Goal: Connect with others: Connect with others

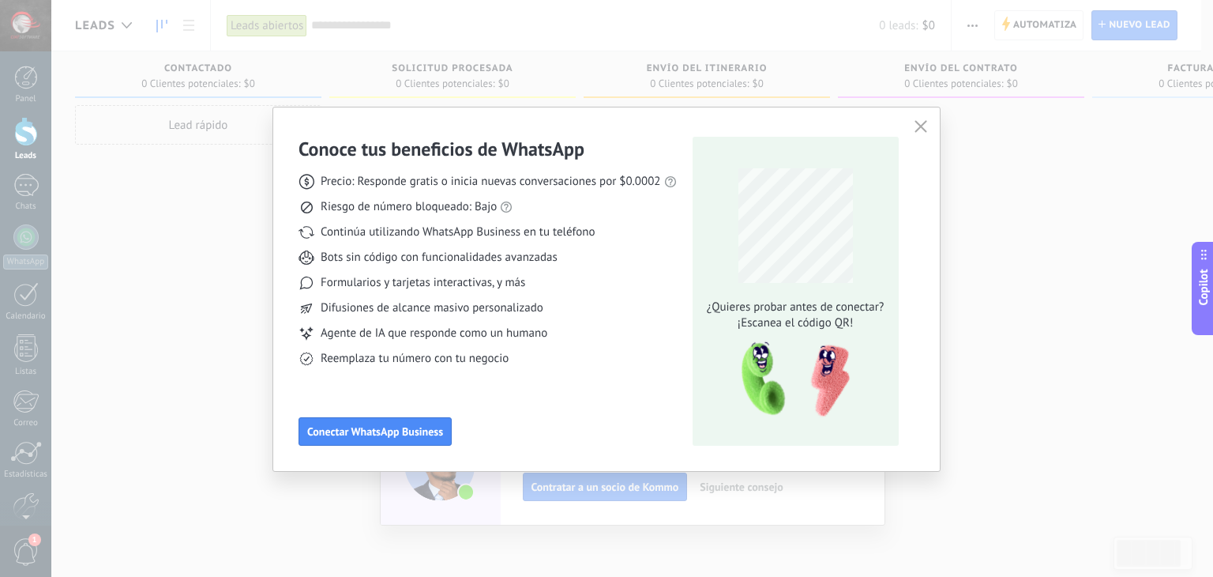
click at [513, 260] on span "Bots sin código con funcionalidades avanzadas" at bounding box center [439, 258] width 237 height 16
click at [393, 418] on button "Conectar WhatsApp Business" at bounding box center [375, 431] width 153 height 28
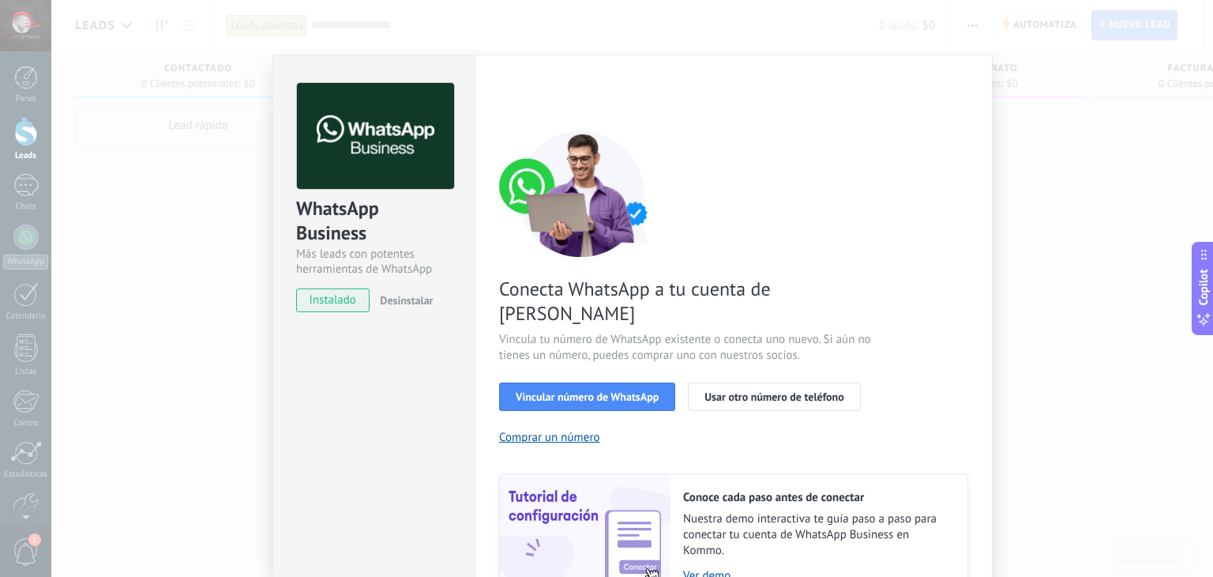
scroll to position [68, 0]
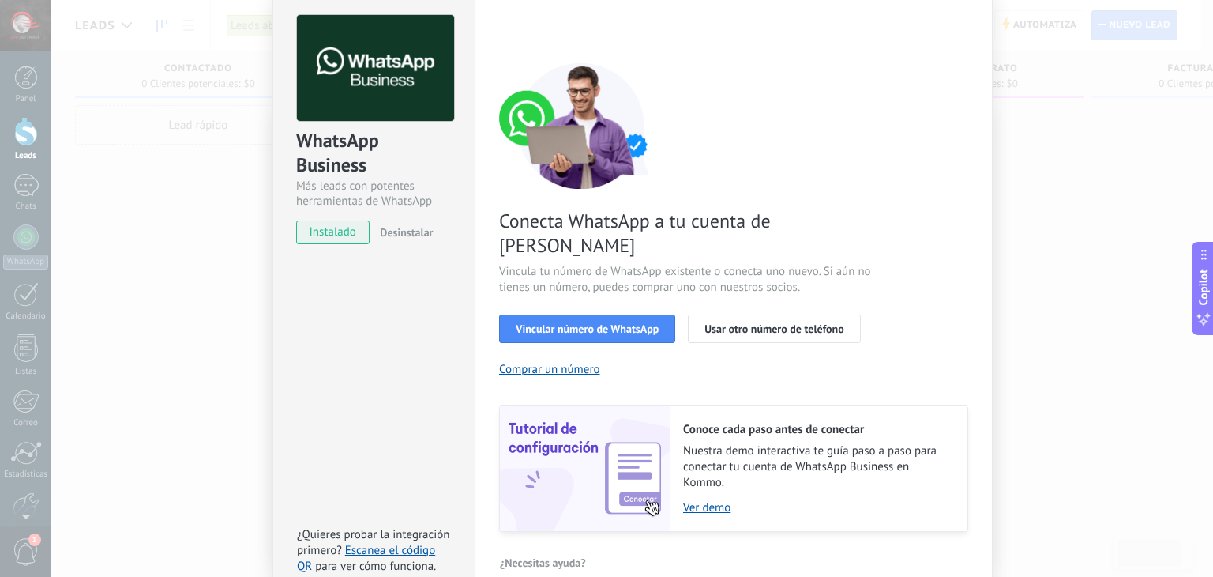
click at [567, 323] on span "Vincular número de WhatsApp" at bounding box center [587, 328] width 143 height 11
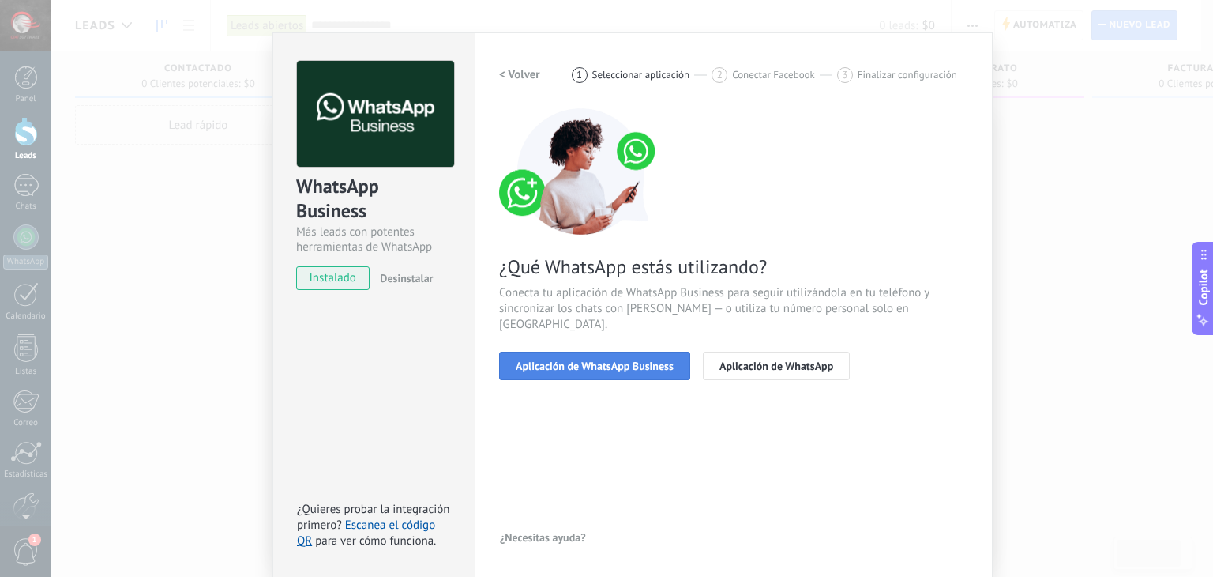
click at [629, 355] on button "Aplicación de WhatsApp Business" at bounding box center [594, 365] width 191 height 28
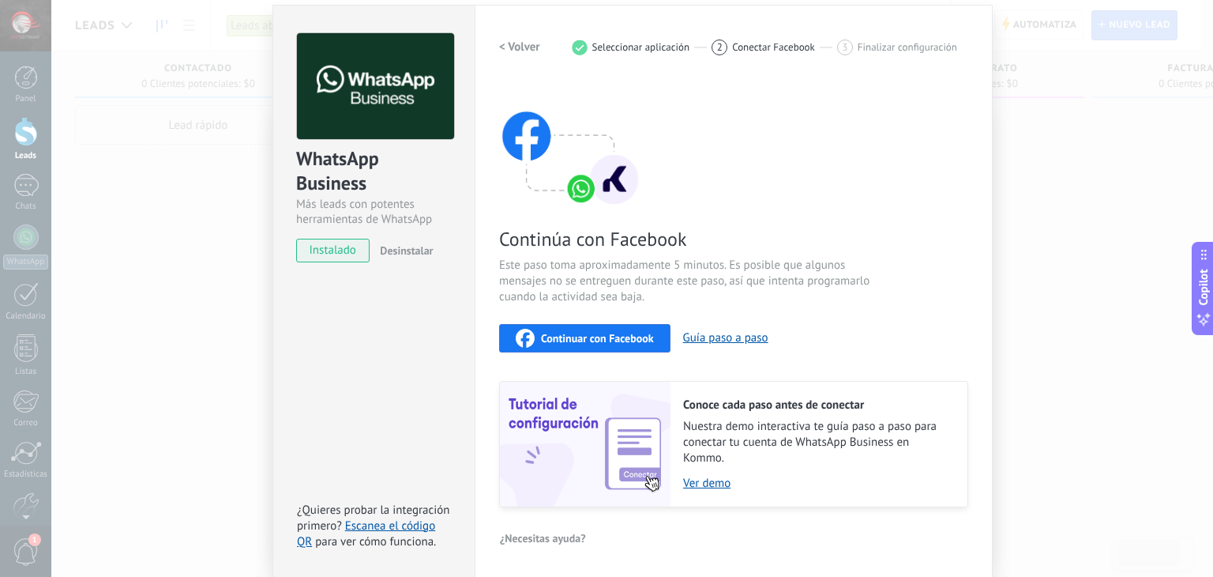
scroll to position [0, 0]
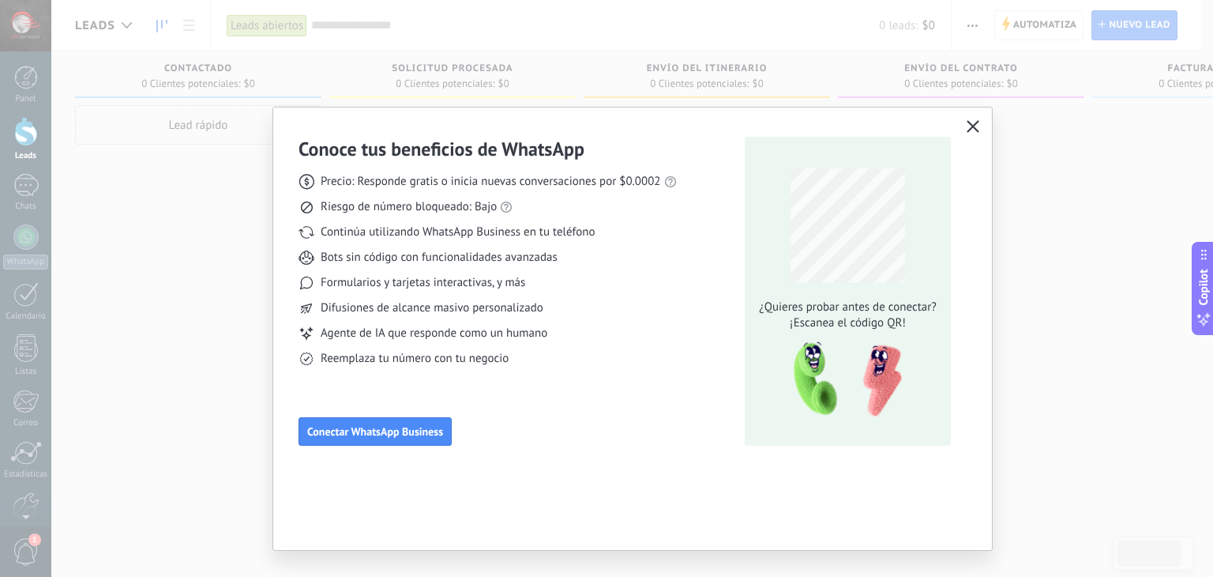
click at [973, 134] on button "button" at bounding box center [973, 127] width 21 height 22
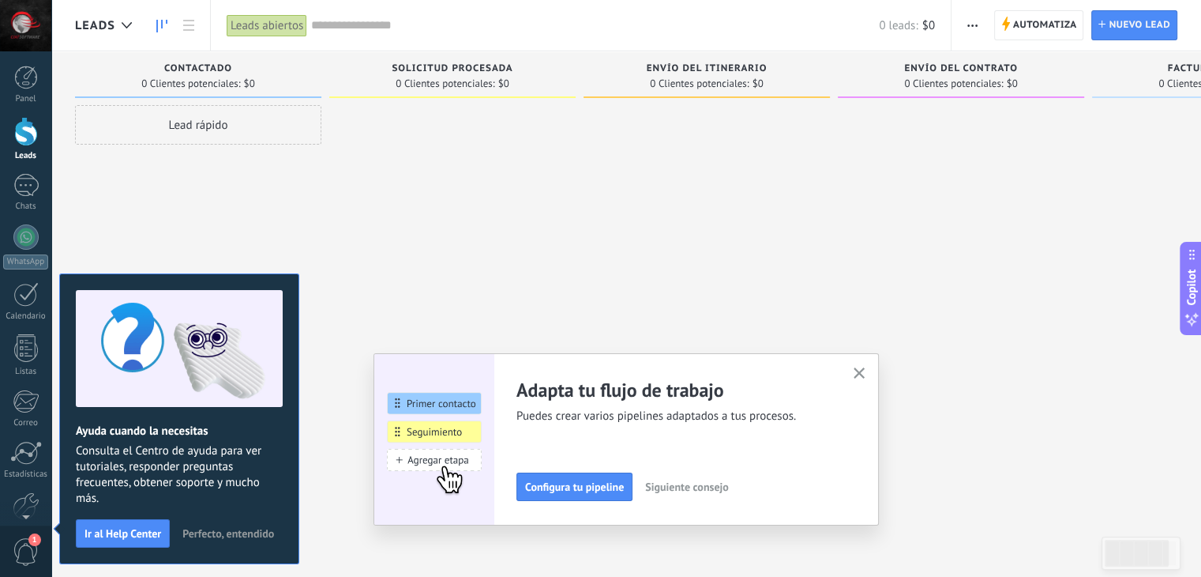
click at [105, 188] on div "Lead rápido" at bounding box center [198, 290] width 246 height 370
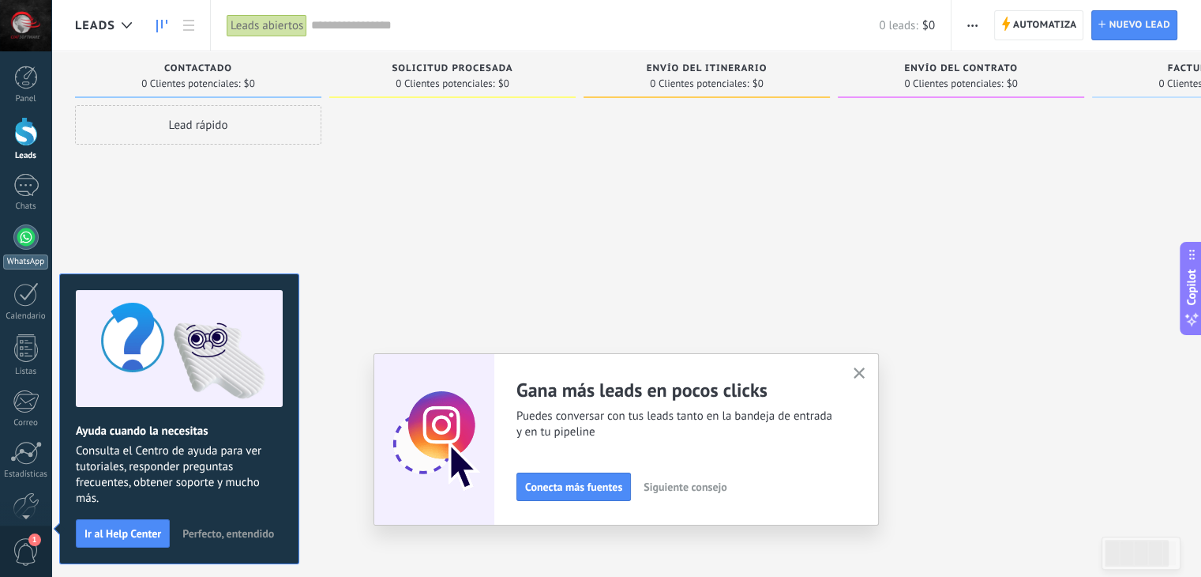
click at [13, 236] on div at bounding box center [25, 236] width 25 height 25
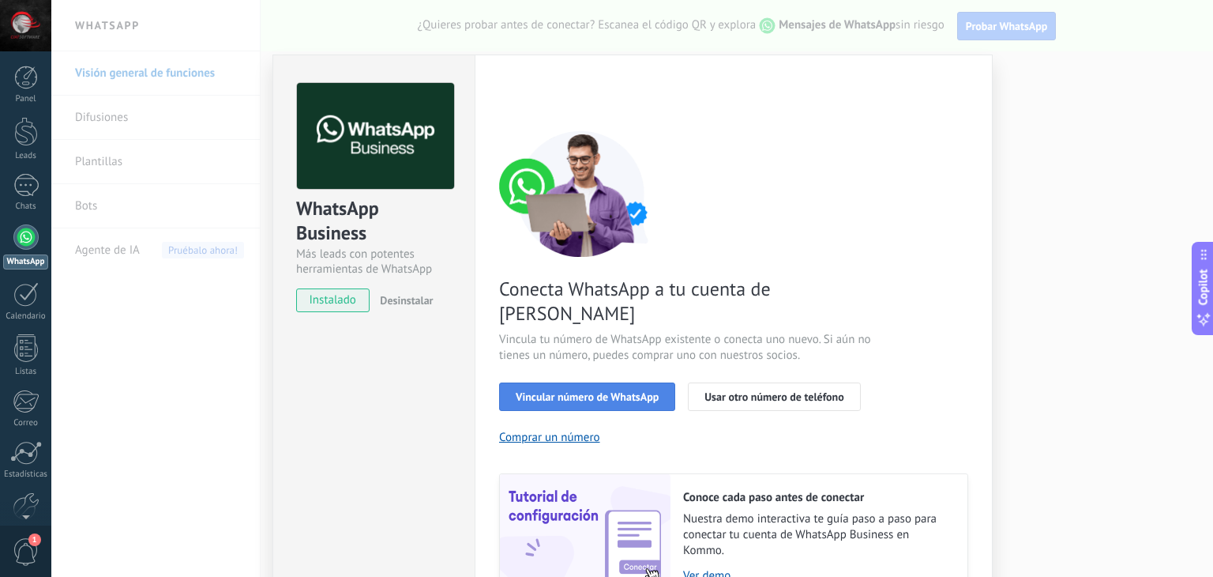
click at [562, 391] on span "Vincular número de WhatsApp" at bounding box center [587, 396] width 143 height 11
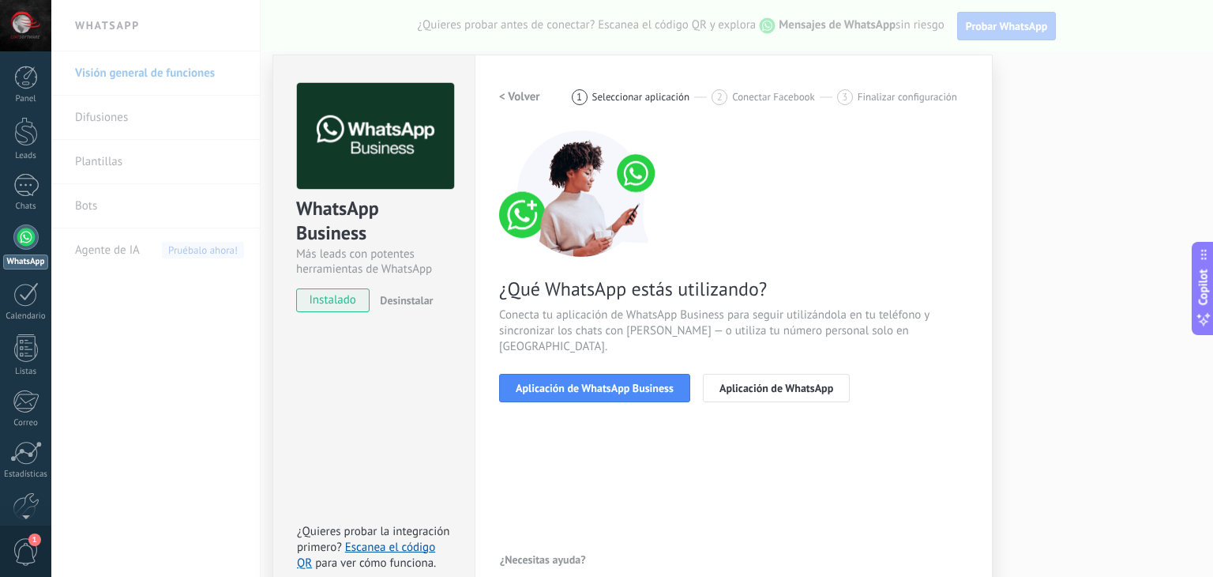
click at [562, 382] on span "Aplicación de WhatsApp Business" at bounding box center [595, 387] width 158 height 11
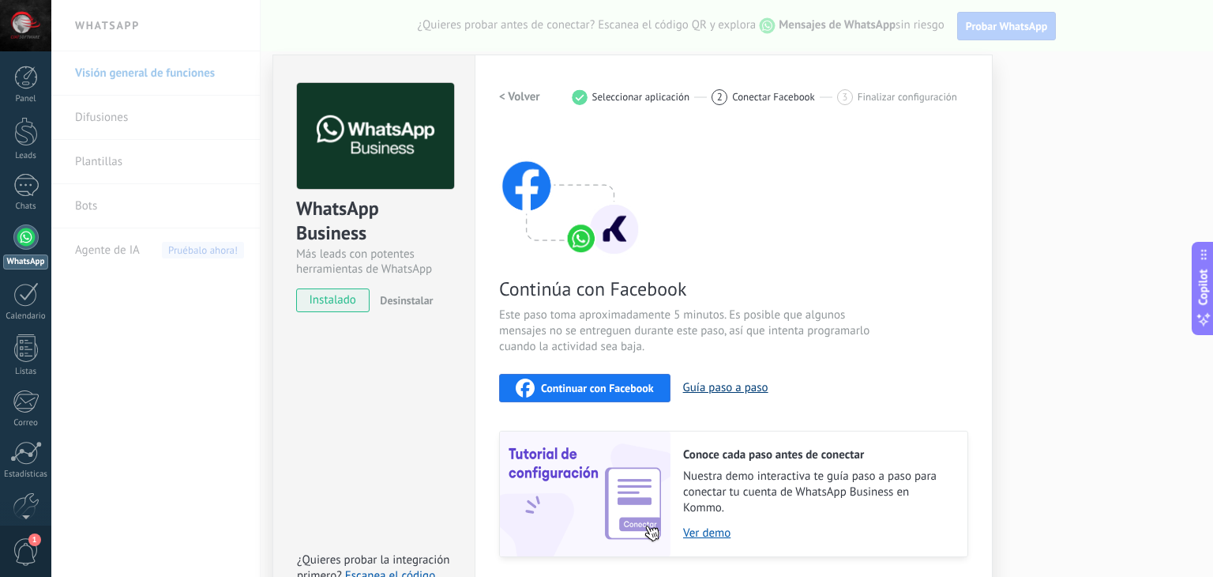
click at [736, 383] on button "Guía paso a paso" at bounding box center [725, 387] width 85 height 15
click at [1066, 77] on div "WhatsApp Business Más leads con potentes herramientas de WhatsApp instalado Des…" at bounding box center [632, 288] width 1162 height 577
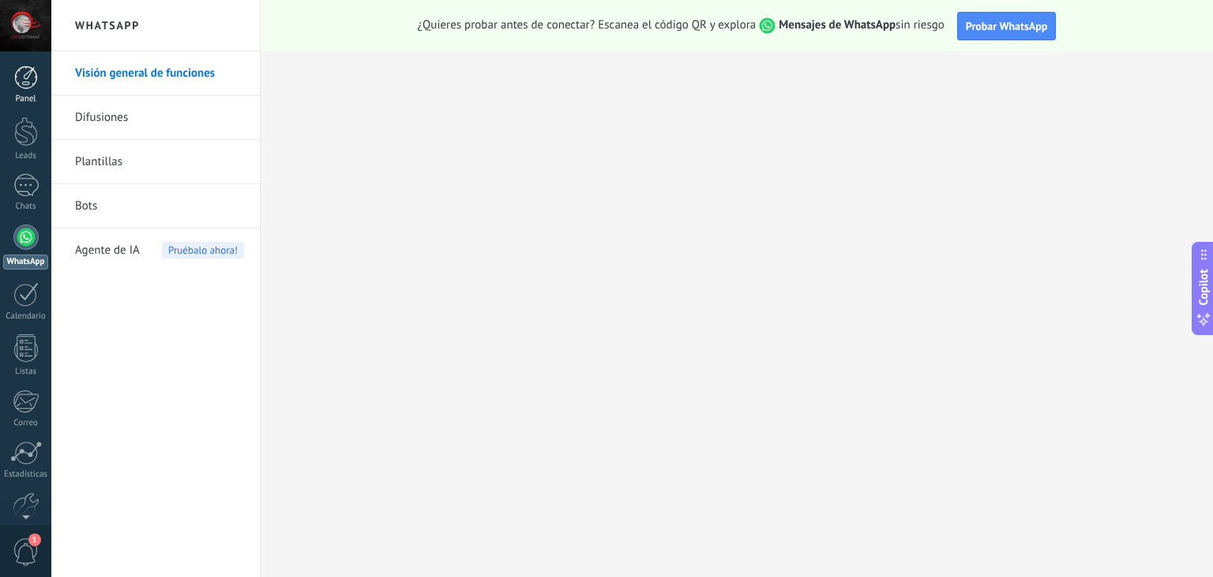
click at [38, 82] on link "Panel" at bounding box center [25, 85] width 51 height 39
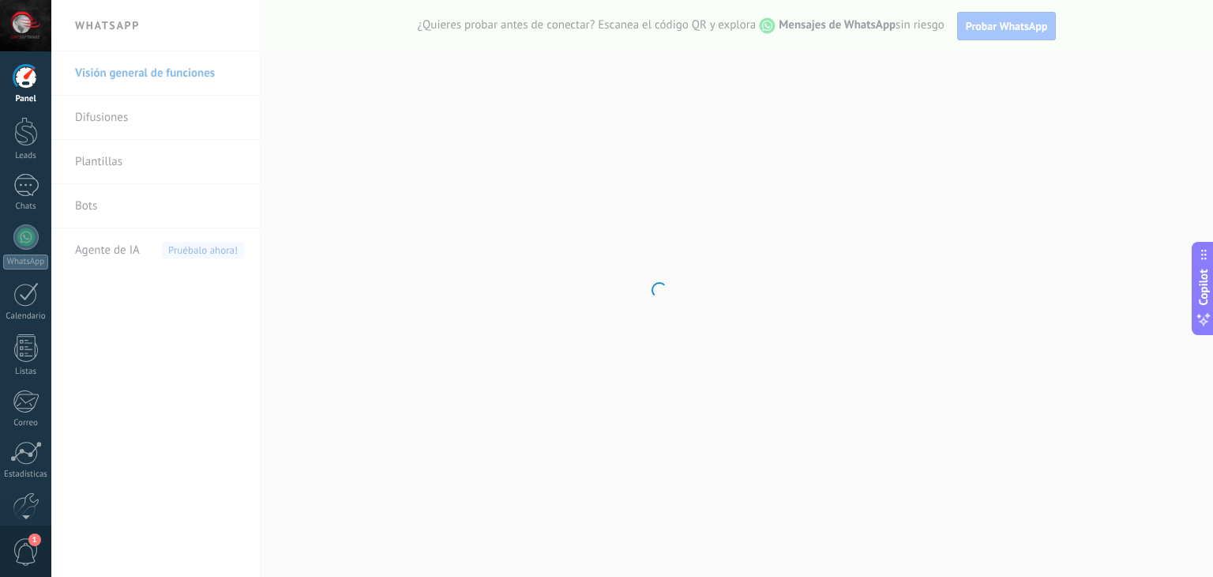
click at [23, 30] on div at bounding box center [25, 25] width 51 height 51
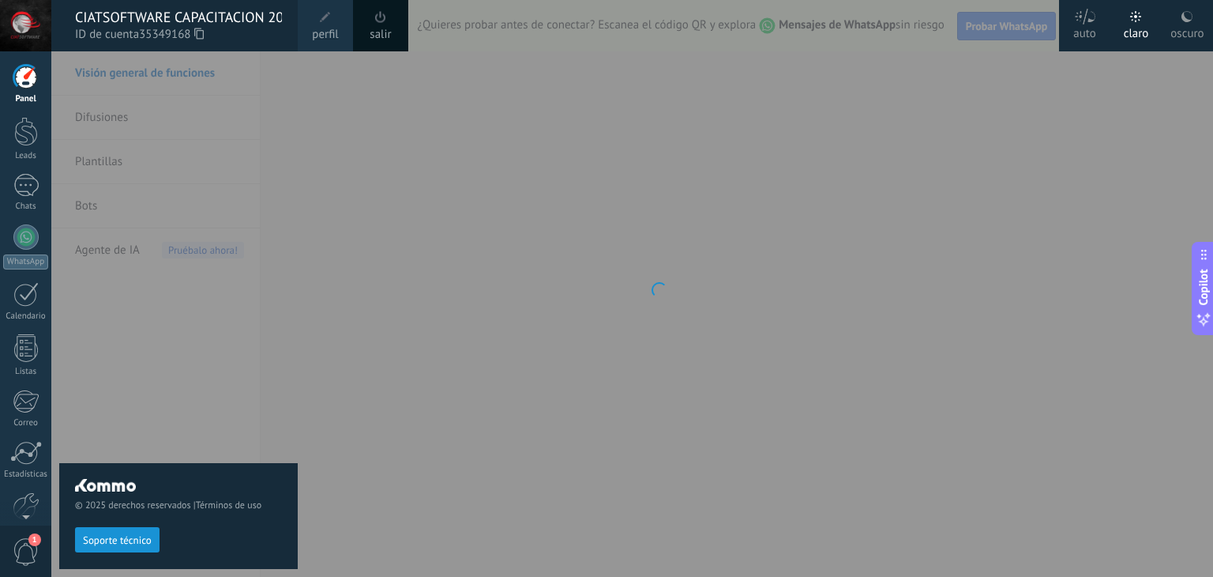
click at [322, 19] on span at bounding box center [325, 17] width 11 height 11
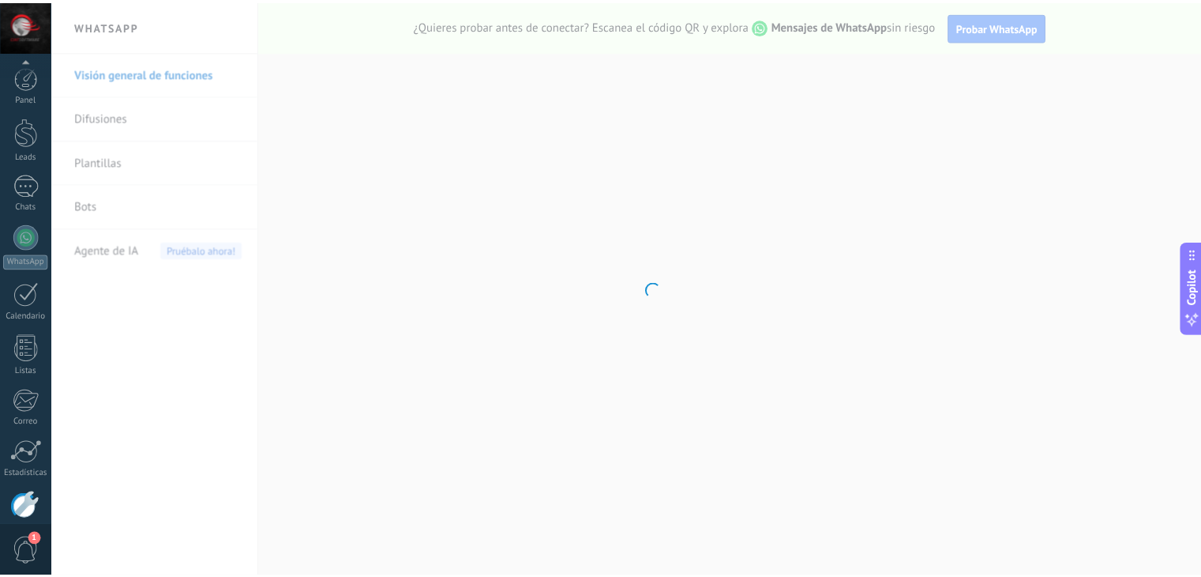
scroll to position [80, 0]
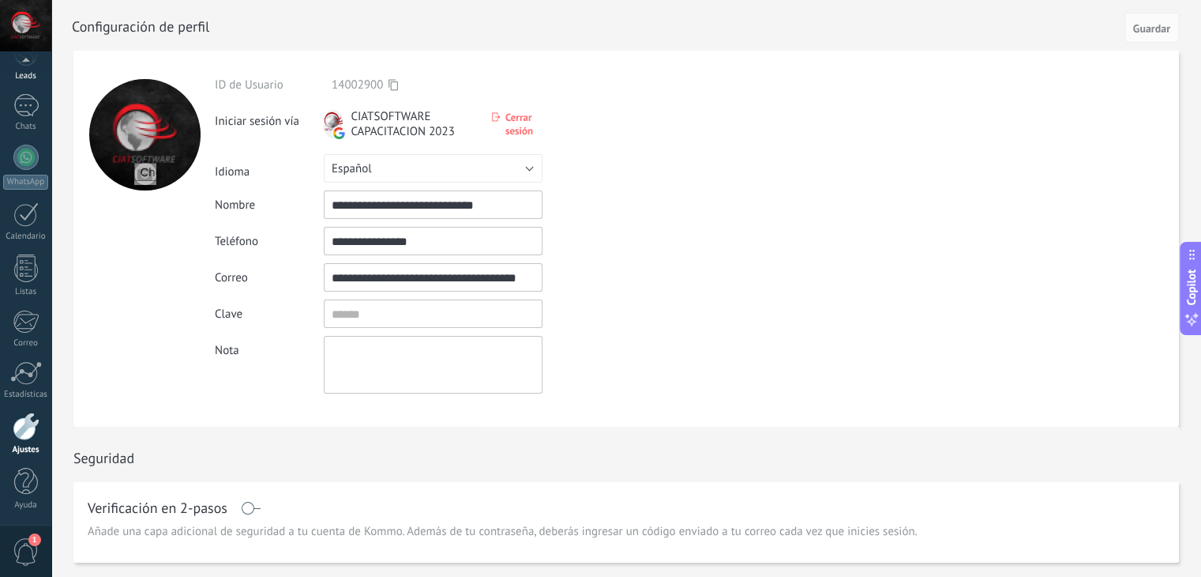
click at [31, 77] on div "Leads" at bounding box center [26, 76] width 46 height 10
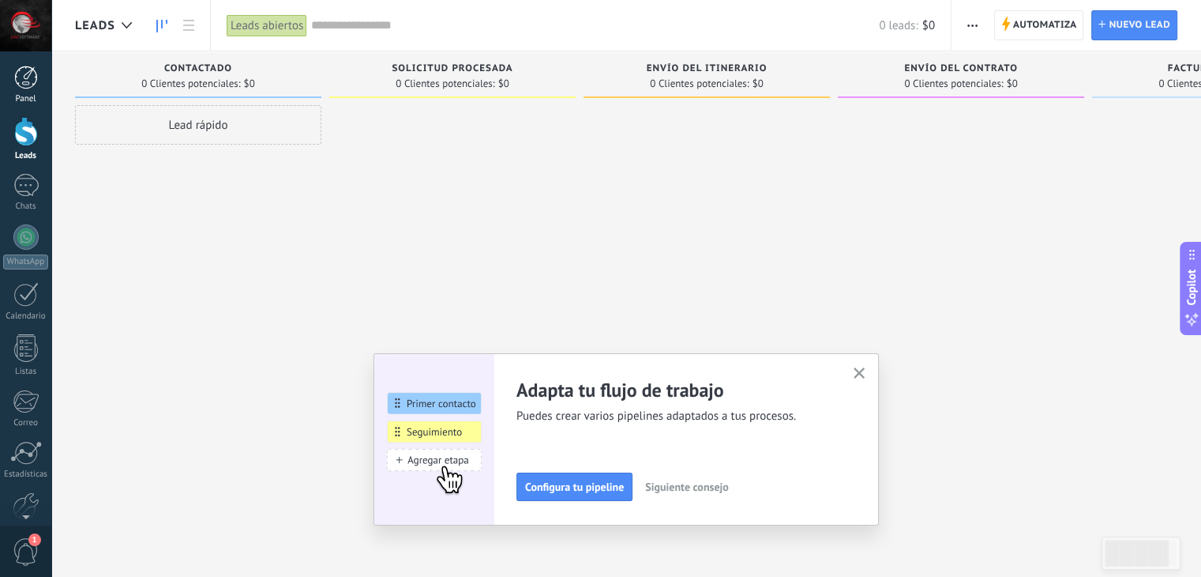
click at [36, 88] on div at bounding box center [26, 78] width 24 height 24
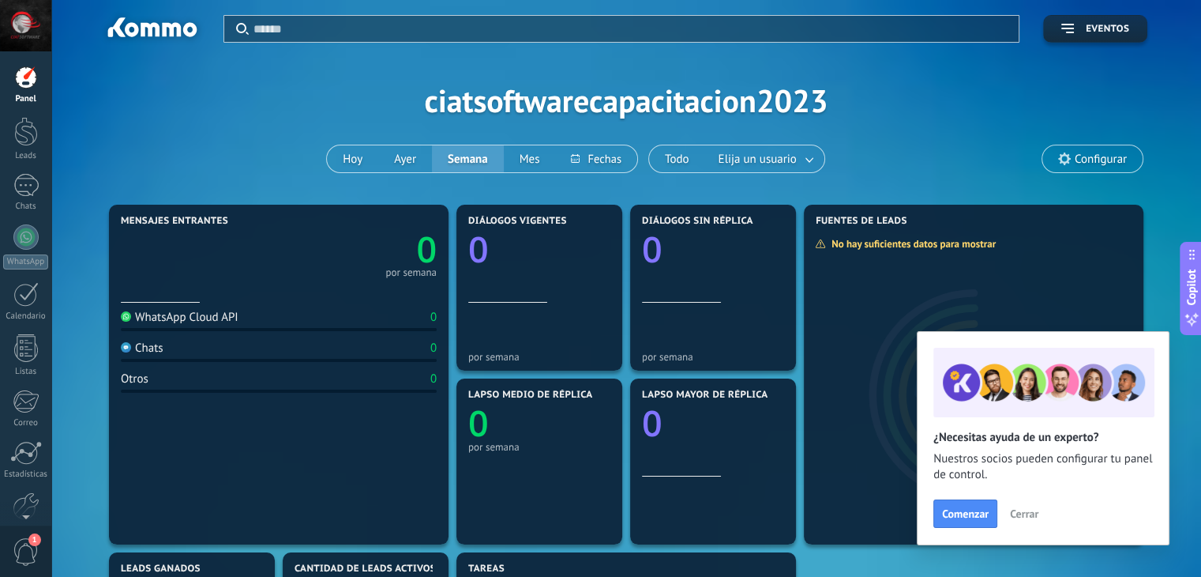
click at [1087, 171] on span "Configurar" at bounding box center [1093, 158] width 100 height 27
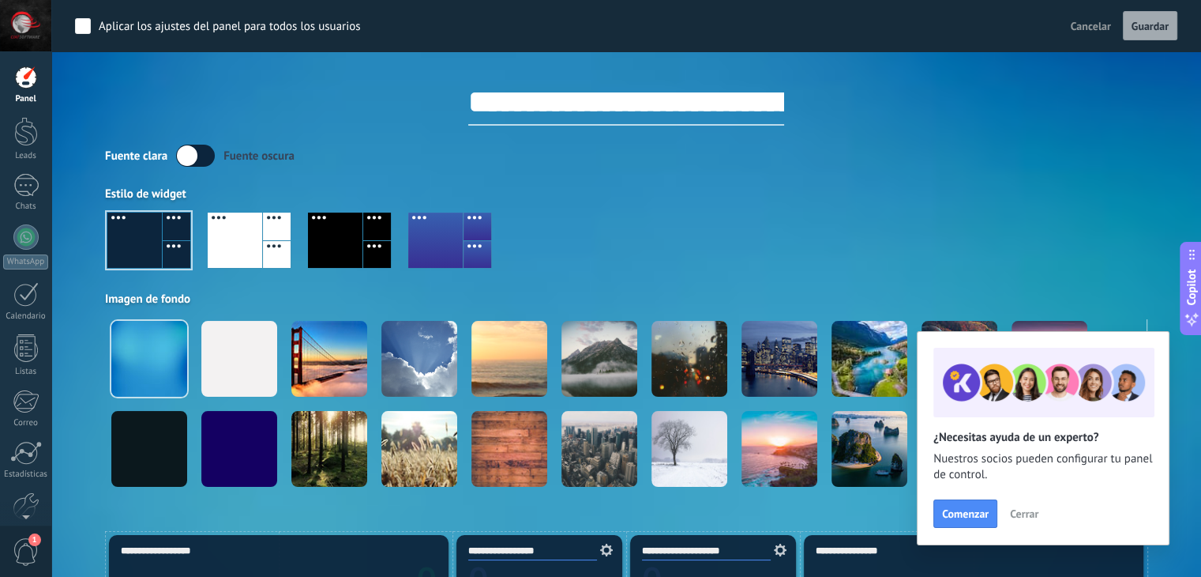
click at [265, 221] on div at bounding box center [277, 226] width 28 height 28
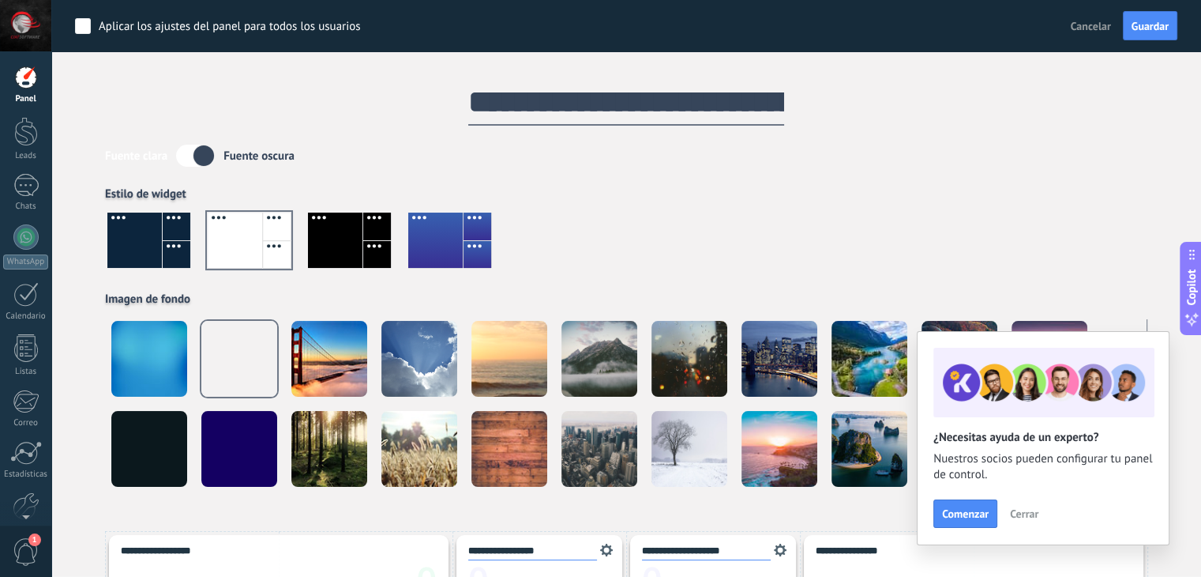
click at [160, 222] on div at bounding box center [134, 239] width 55 height 55
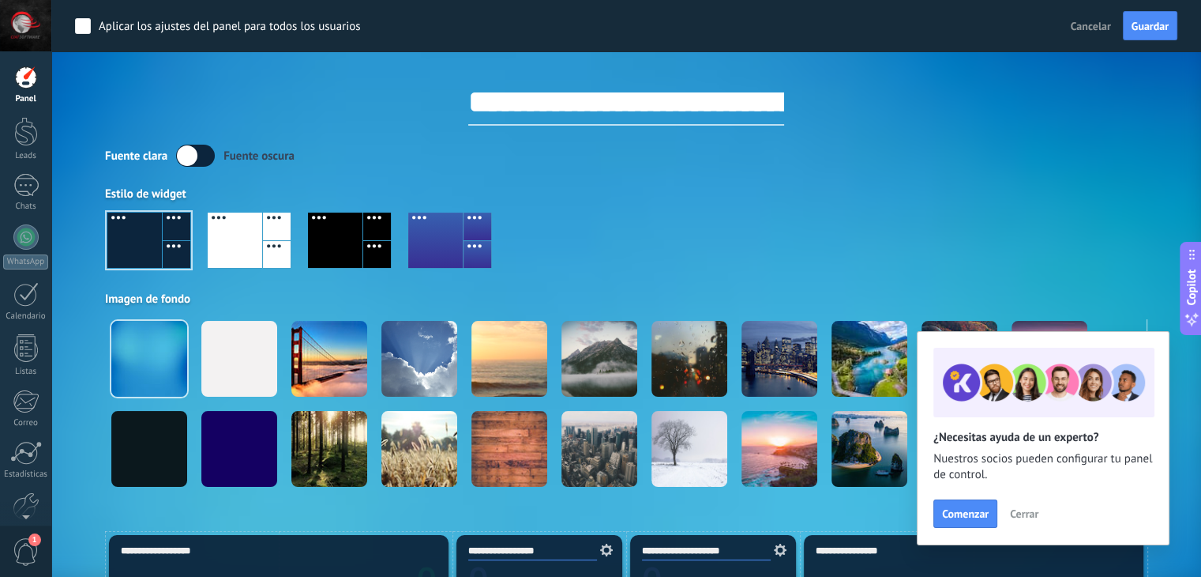
click at [336, 249] on div at bounding box center [335, 239] width 55 height 55
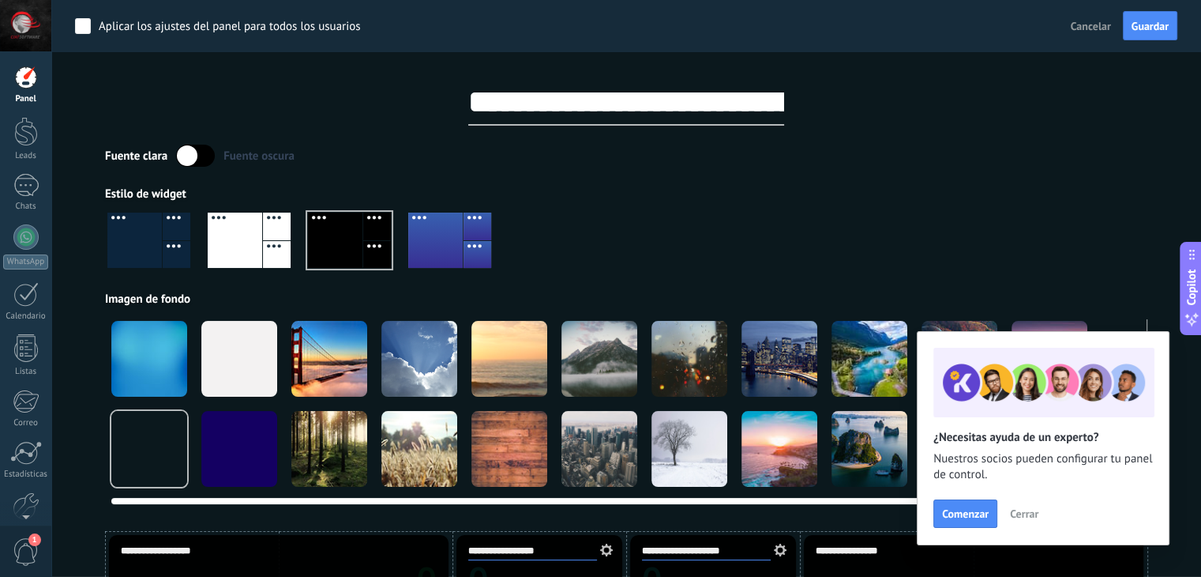
click at [420, 355] on div at bounding box center [420, 359] width 76 height 76
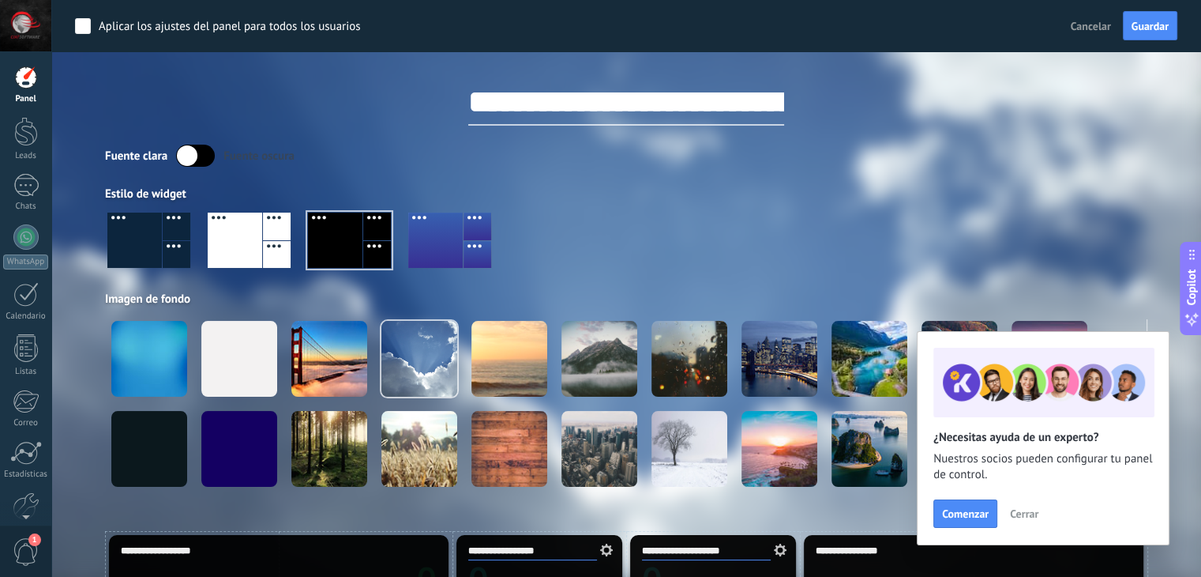
click at [443, 242] on div at bounding box center [435, 239] width 55 height 55
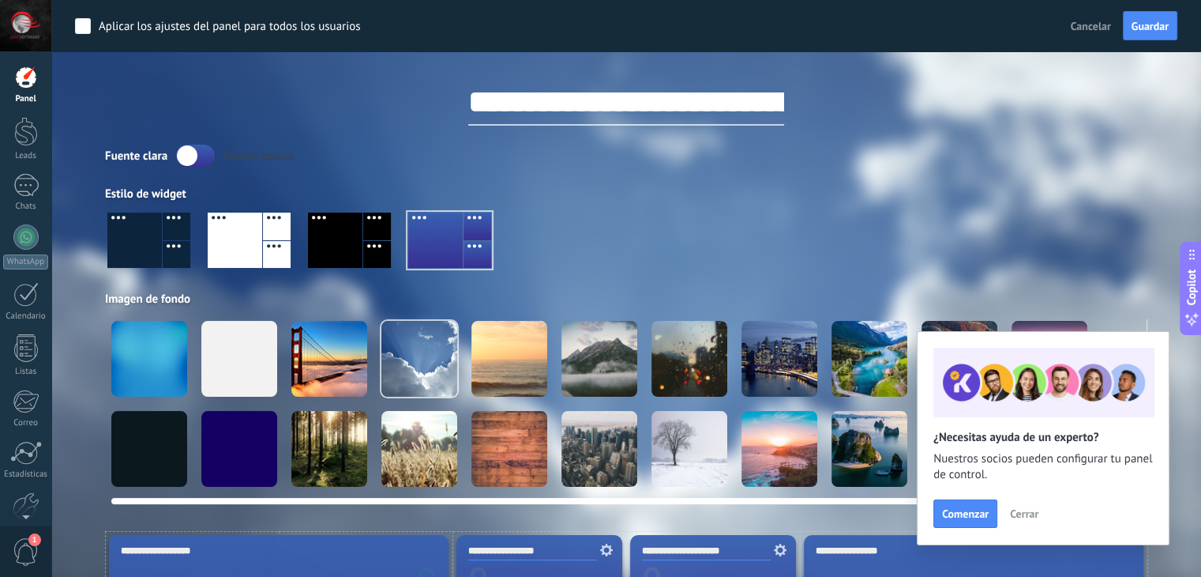
click at [165, 348] on div at bounding box center [149, 359] width 76 height 76
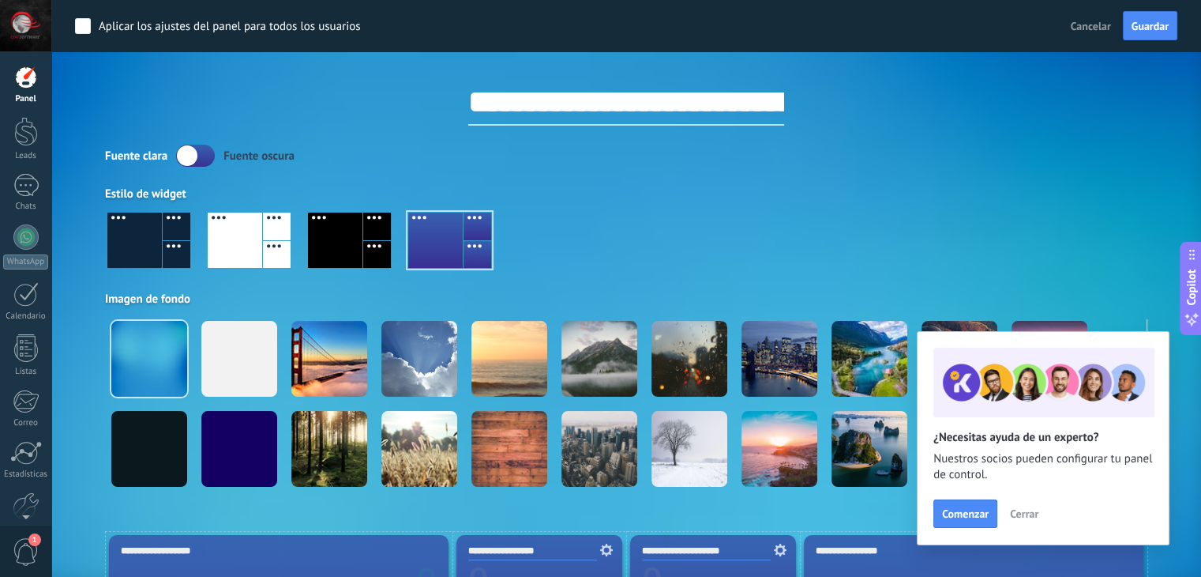
click at [338, 252] on div at bounding box center [335, 239] width 55 height 55
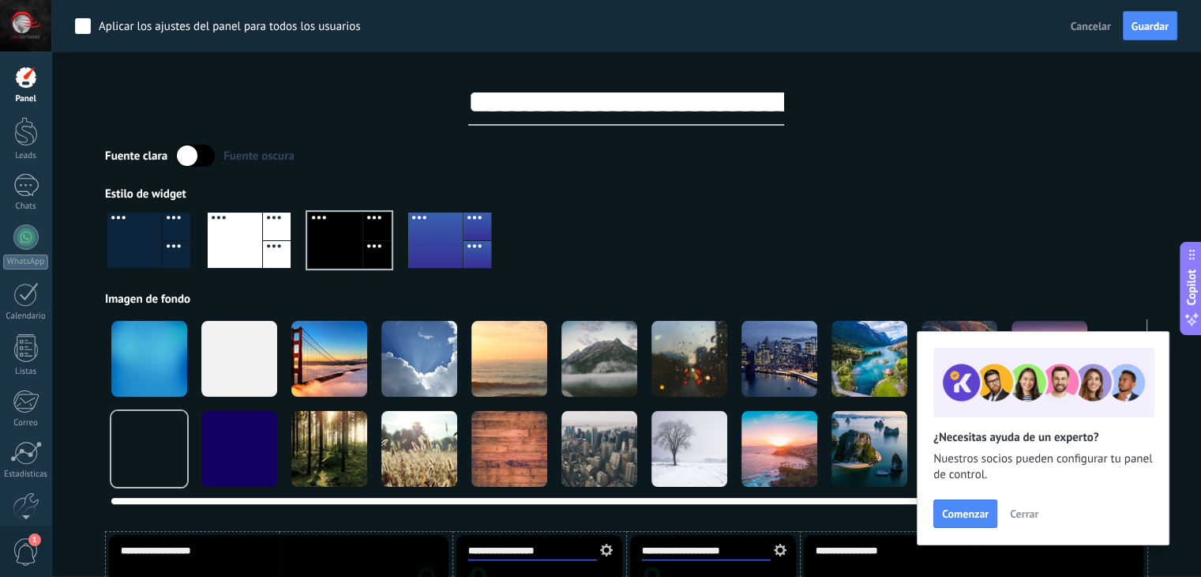
click at [434, 378] on div at bounding box center [420, 359] width 76 height 76
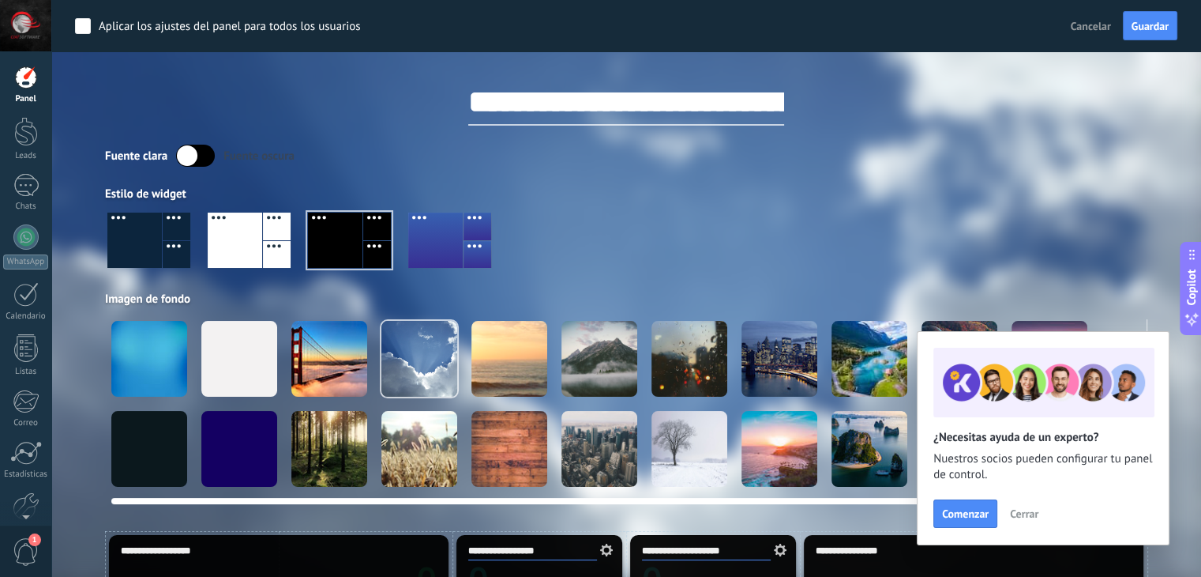
click at [529, 380] on div at bounding box center [510, 359] width 76 height 76
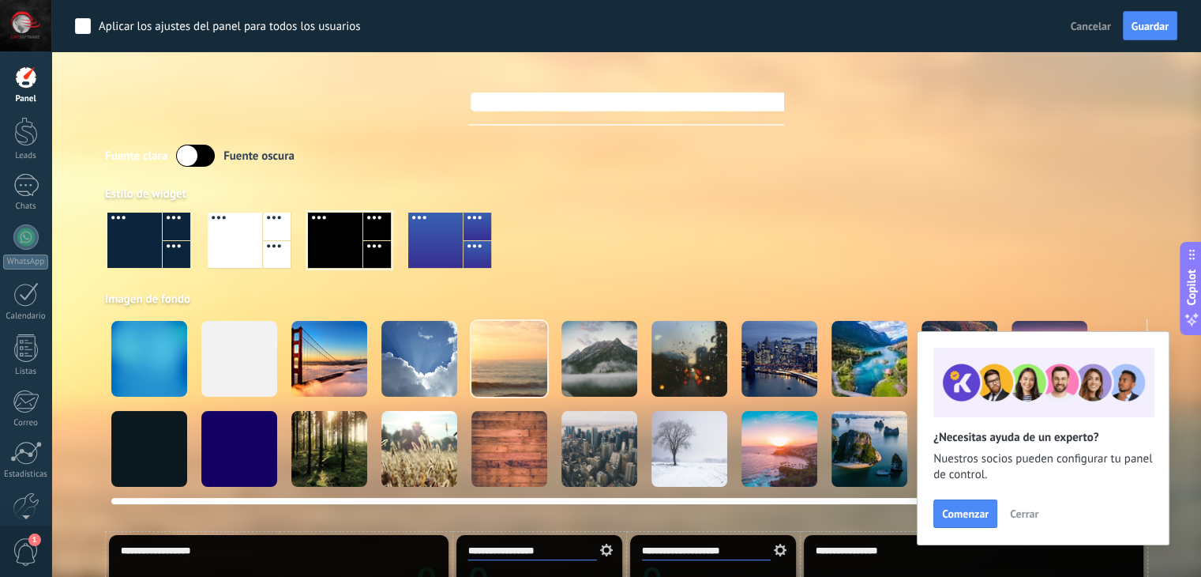
click at [595, 387] on div at bounding box center [600, 359] width 76 height 76
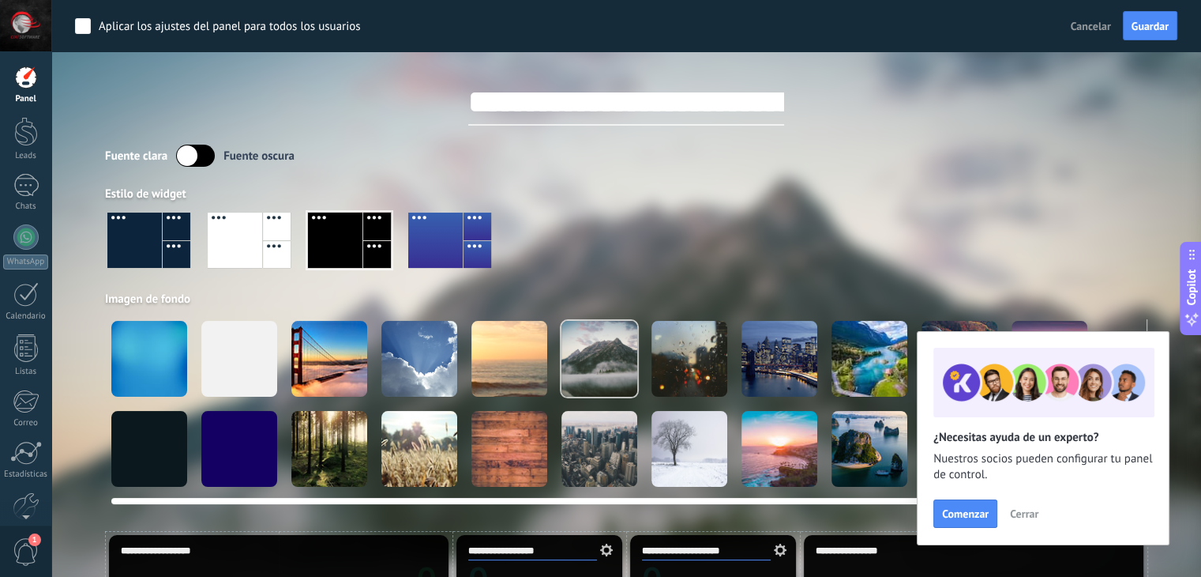
scroll to position [0, 47]
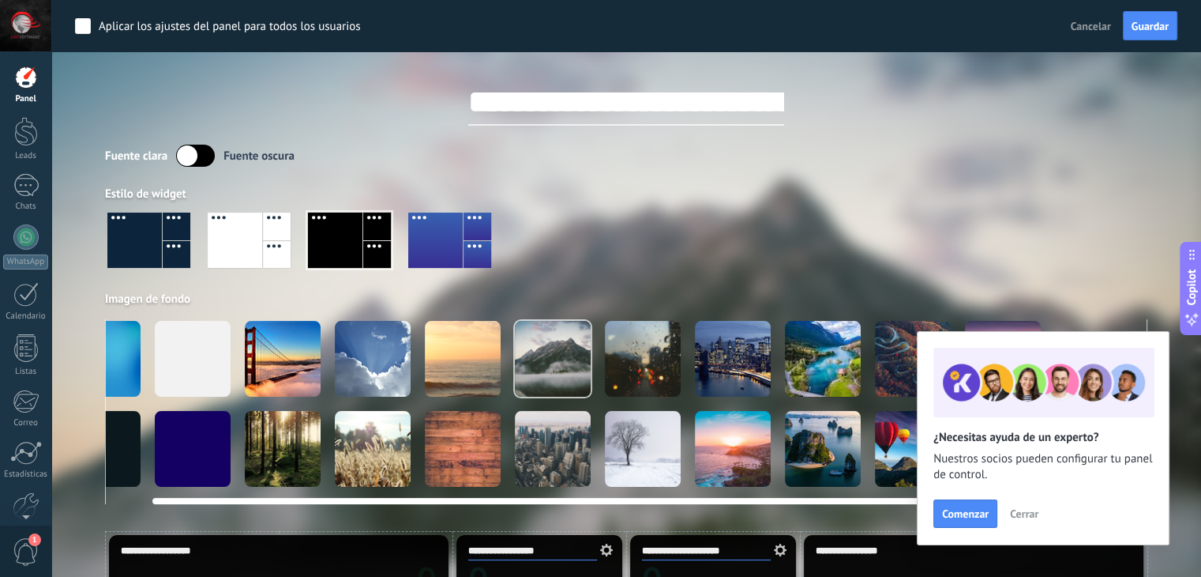
click at [139, 476] on div at bounding box center [103, 449] width 76 height 76
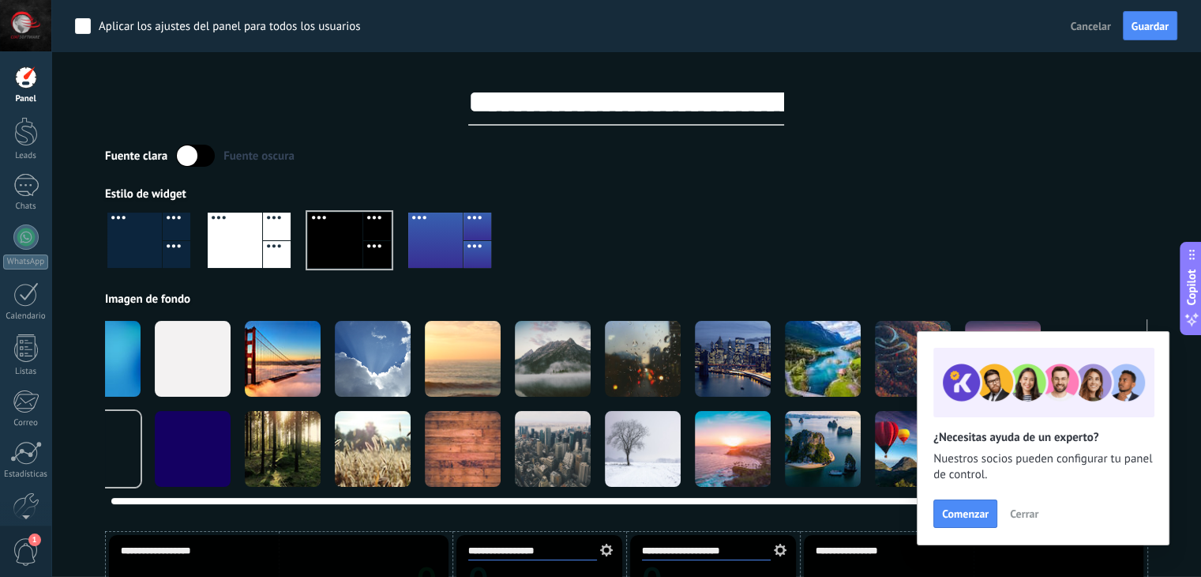
scroll to position [0, 0]
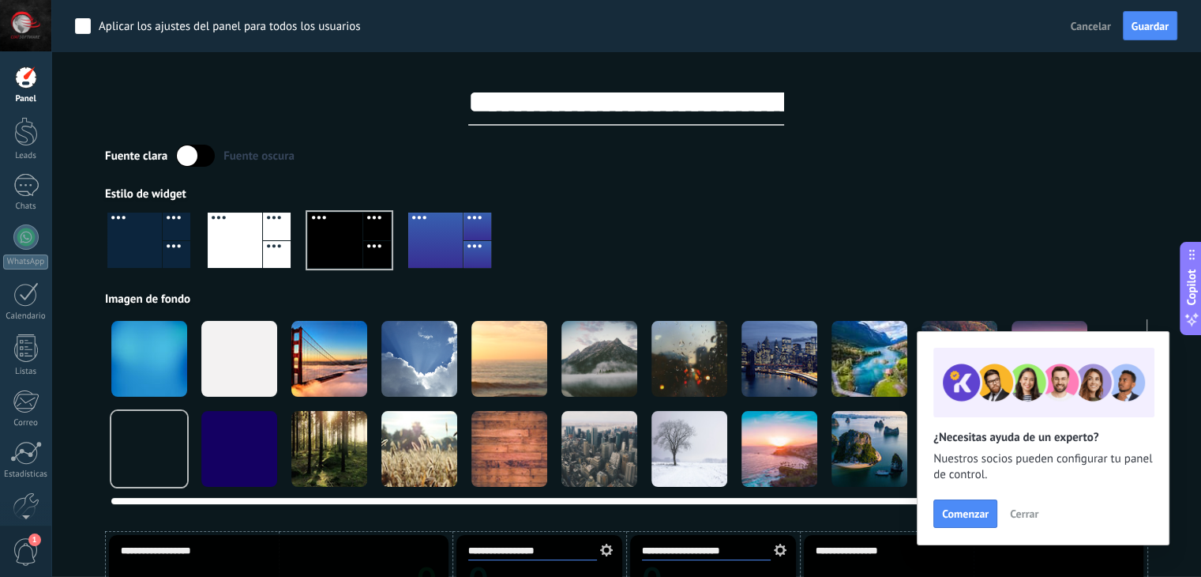
click at [155, 372] on div at bounding box center [149, 359] width 76 height 76
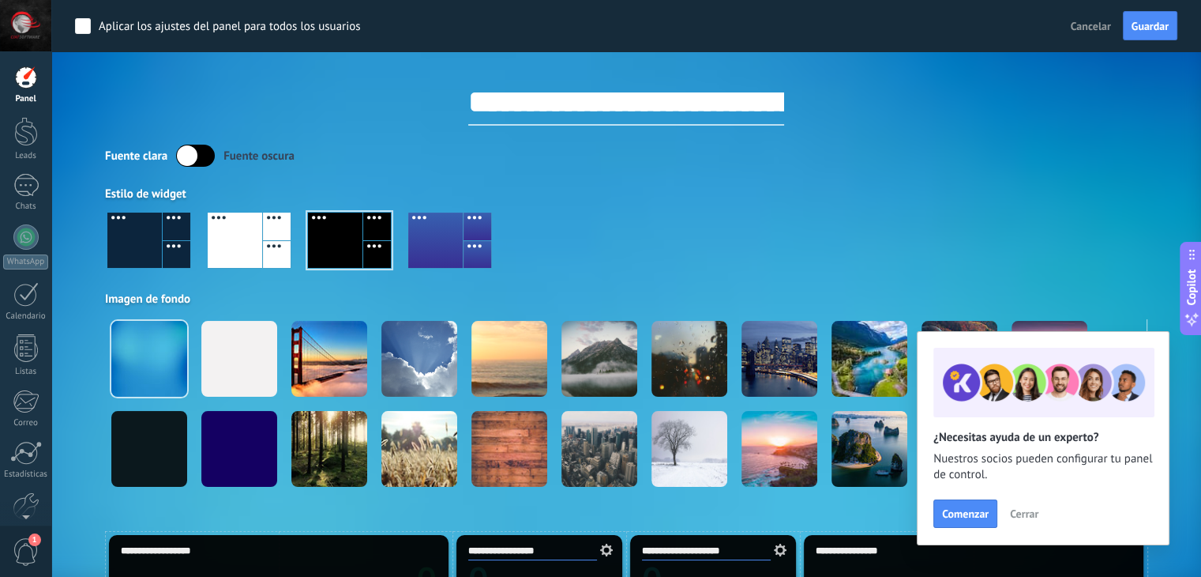
click at [347, 239] on div at bounding box center [349, 239] width 83 height 55
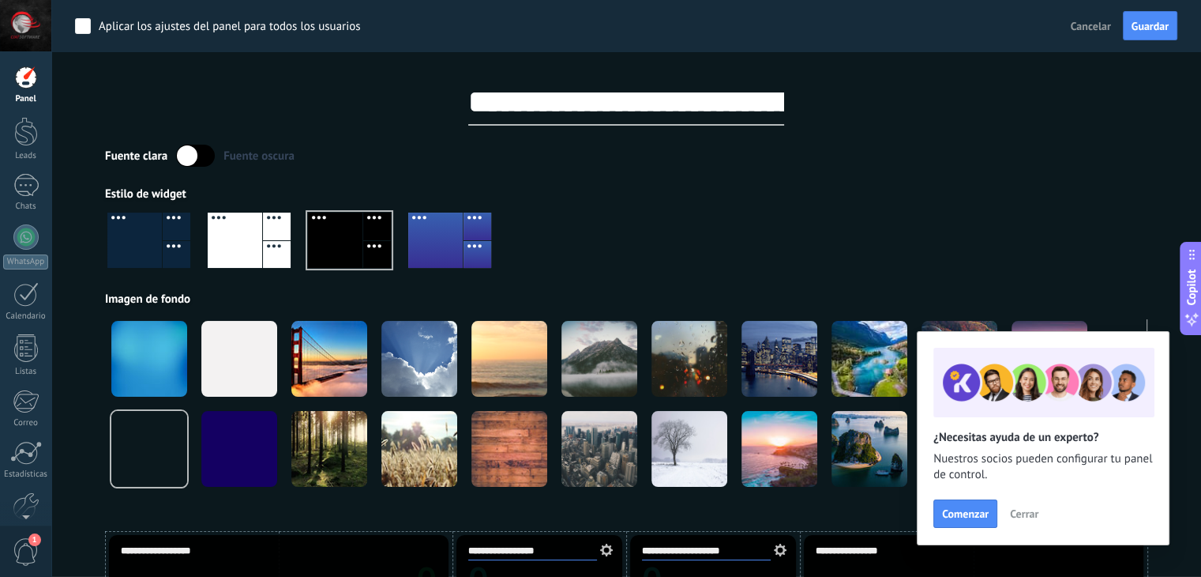
scroll to position [80, 0]
click at [29, 440] on link "Ajustes" at bounding box center [25, 433] width 51 height 43
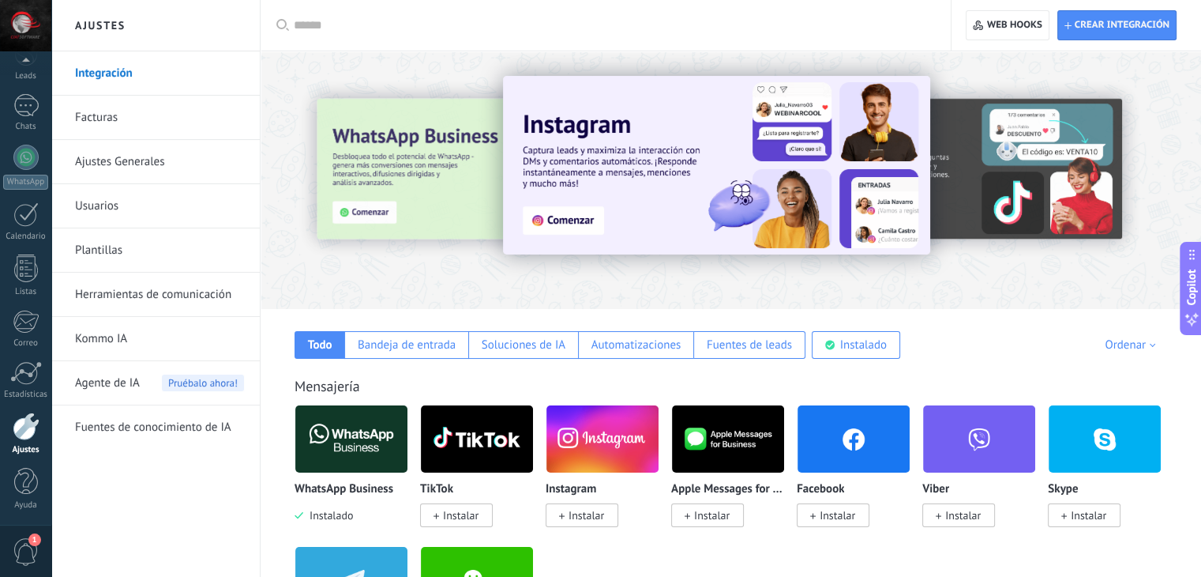
click at [360, 449] on img at bounding box center [351, 438] width 112 height 77
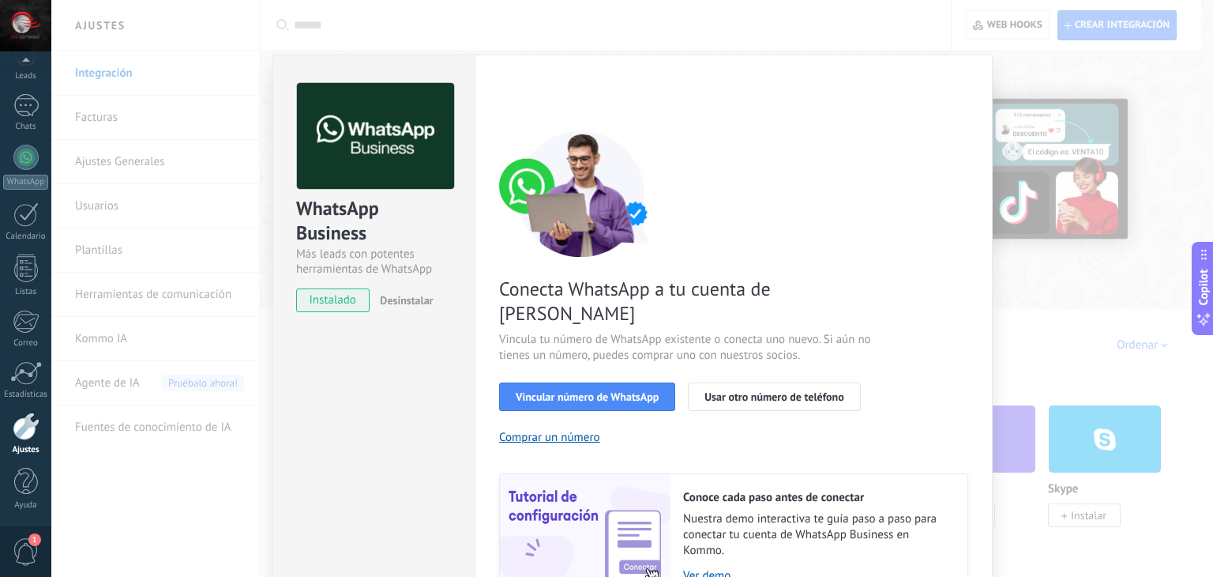
click at [1051, 133] on div "WhatsApp Business Más leads con potentes herramientas de WhatsApp instalado Des…" at bounding box center [632, 288] width 1162 height 577
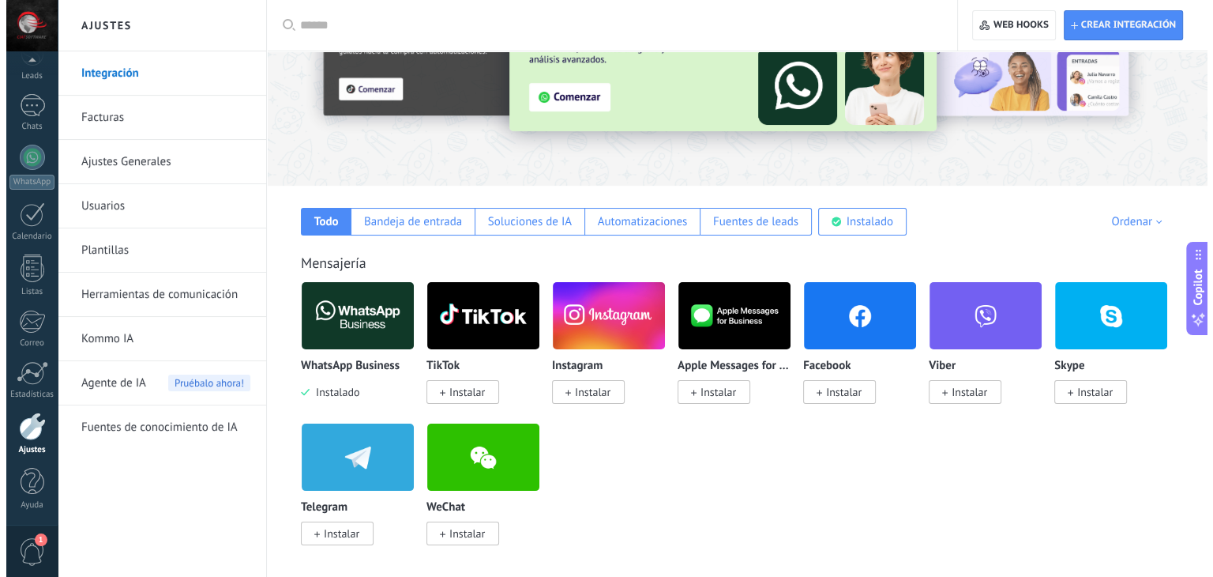
scroll to position [123, 0]
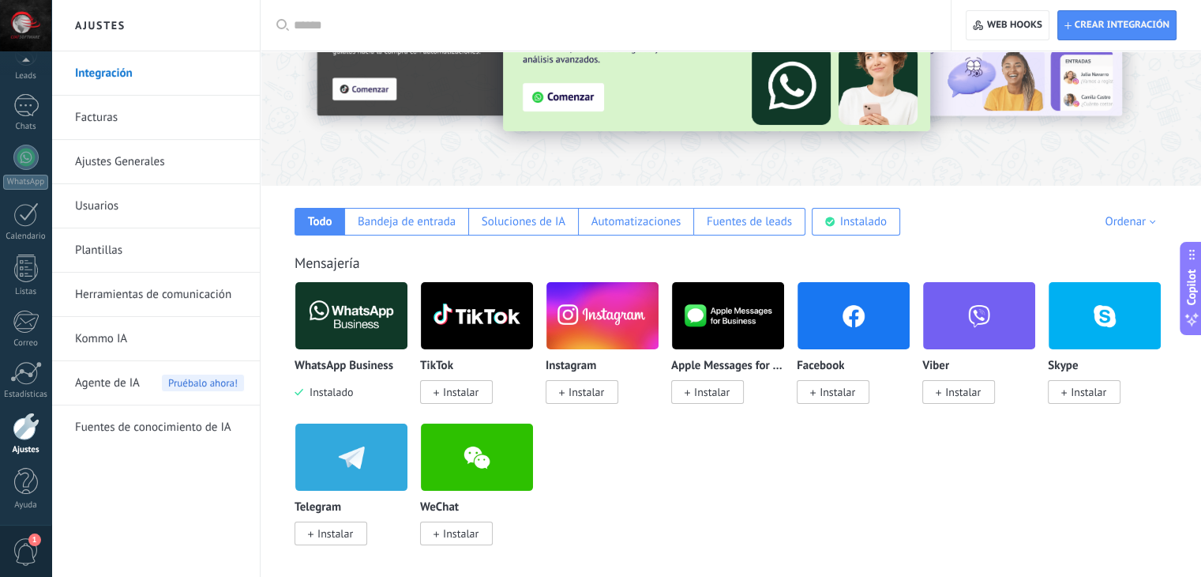
click at [364, 300] on img at bounding box center [351, 315] width 112 height 77
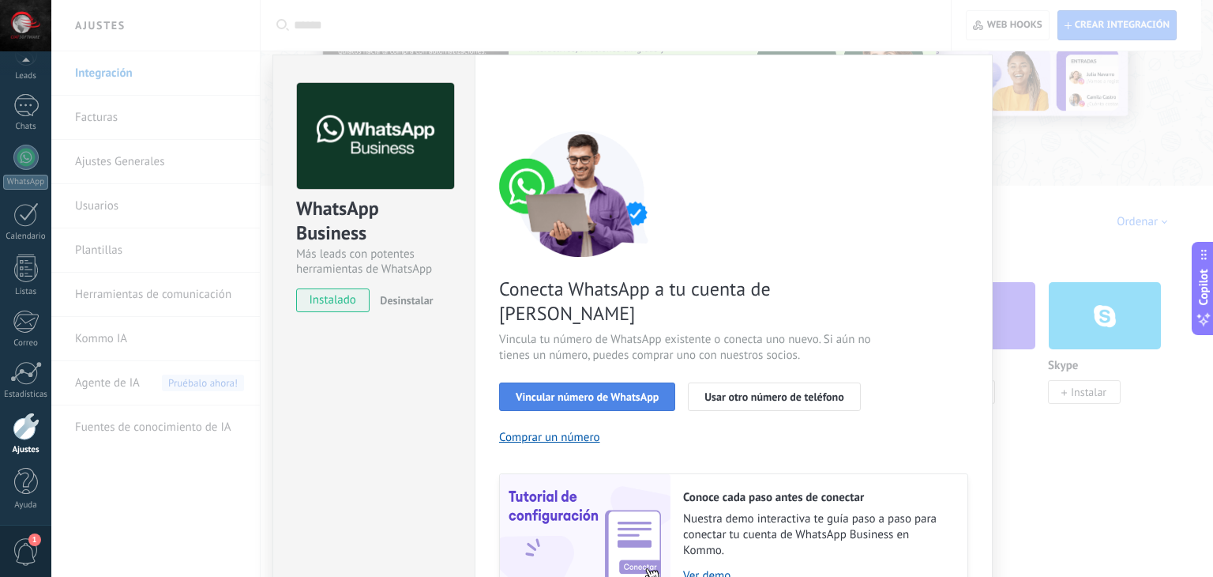
click at [645, 391] on span "Vincular número de WhatsApp" at bounding box center [587, 396] width 143 height 11
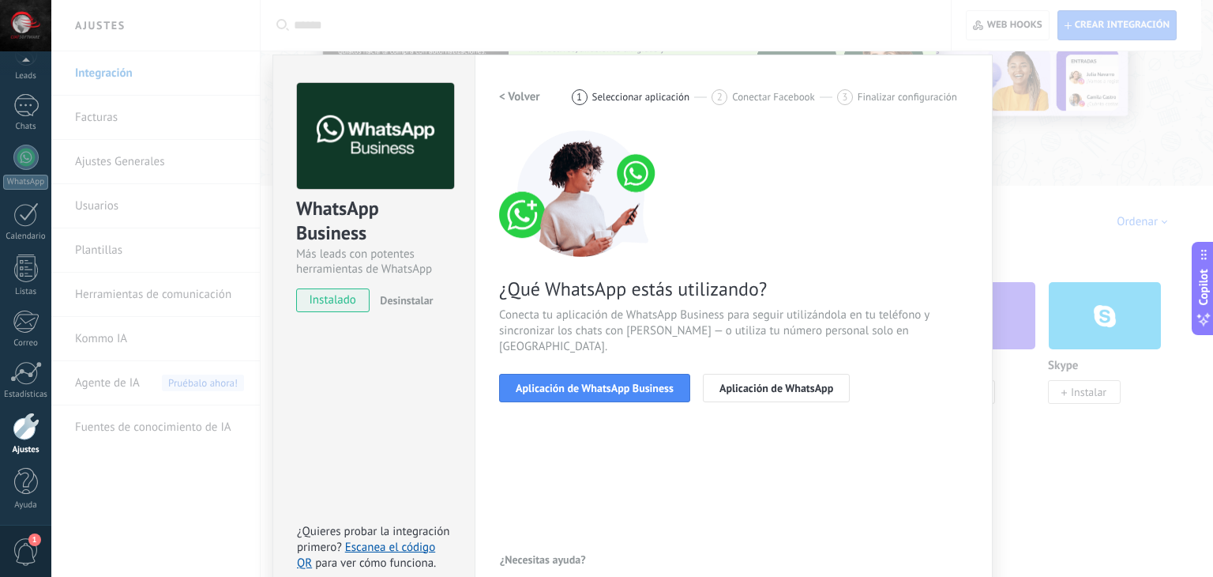
click at [645, 382] on span "Aplicación de WhatsApp Business" at bounding box center [595, 387] width 158 height 11
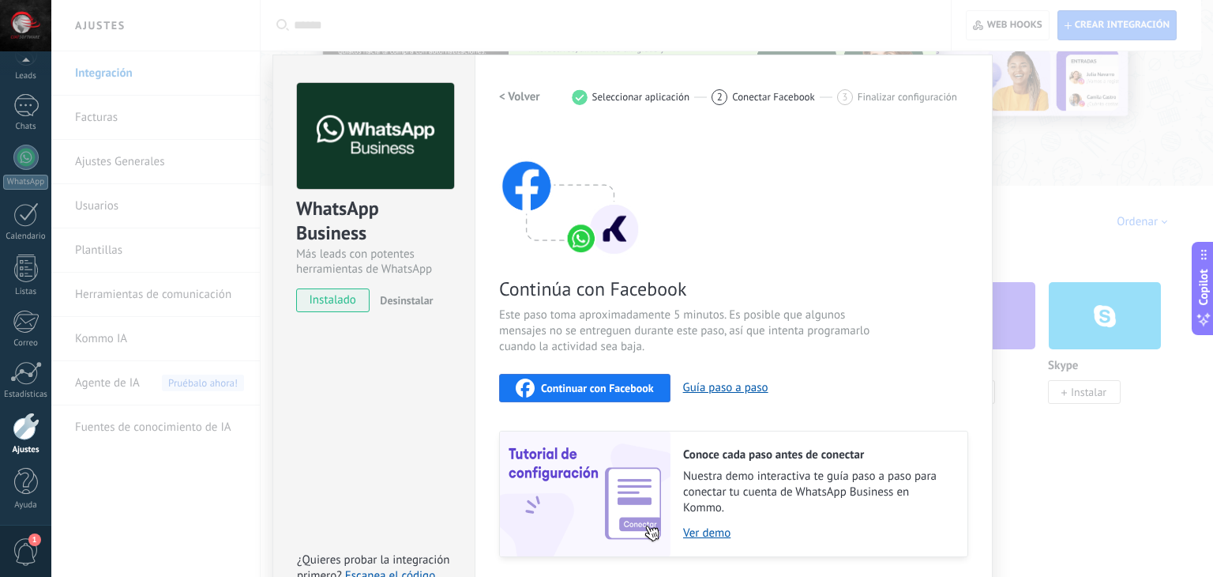
click at [619, 386] on span "Continuar con Facebook" at bounding box center [597, 387] width 113 height 11
